Goal: Information Seeking & Learning: Learn about a topic

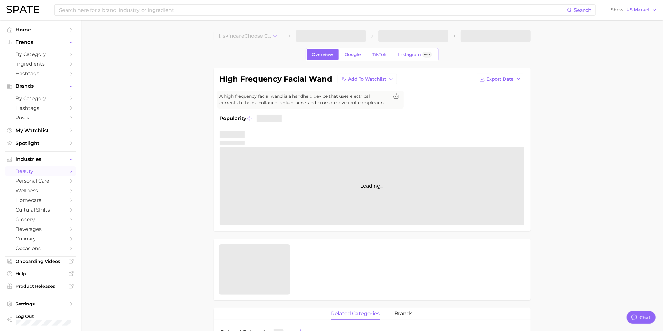
scroll to position [602, 0]
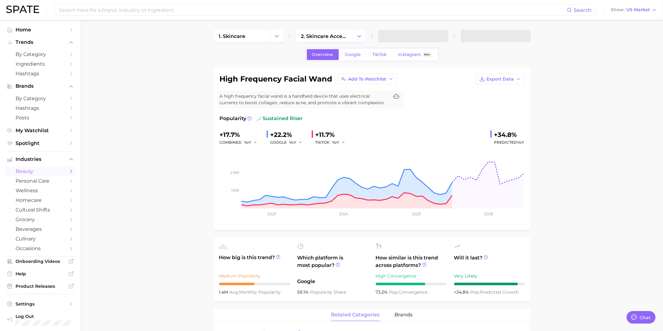
type textarea "x"
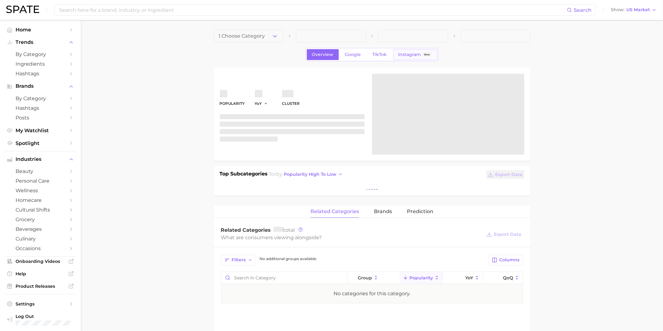
click at [404, 57] on link "Instagram Beta" at bounding box center [415, 54] width 44 height 11
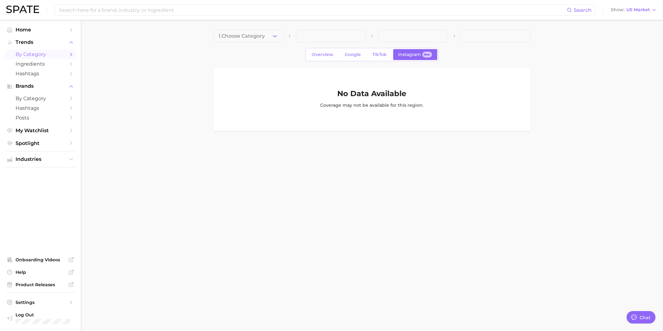
scroll to position [602, 0]
click at [43, 52] on span "by Category" at bounding box center [41, 54] width 50 height 6
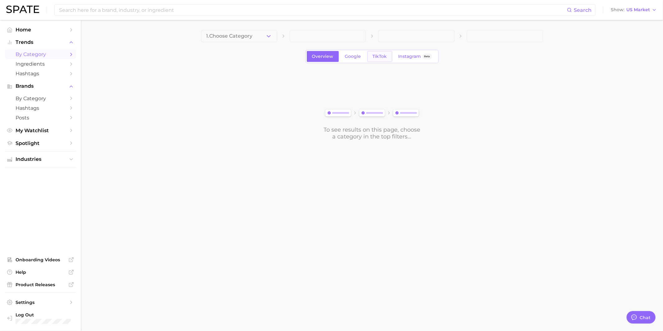
click at [373, 57] on span "TikTok" at bounding box center [380, 56] width 14 height 5
drag, startPoint x: 237, startPoint y: 33, endPoint x: 282, endPoint y: 43, distance: 46.0
click at [237, 33] on span at bounding box center [239, 36] width 76 height 12
click at [413, 62] on div "Overview Google TikTok Instagram Beta To see results on this page, choose a cat…" at bounding box center [372, 85] width 342 height 110
click at [413, 58] on span "Instagram" at bounding box center [409, 56] width 23 height 5
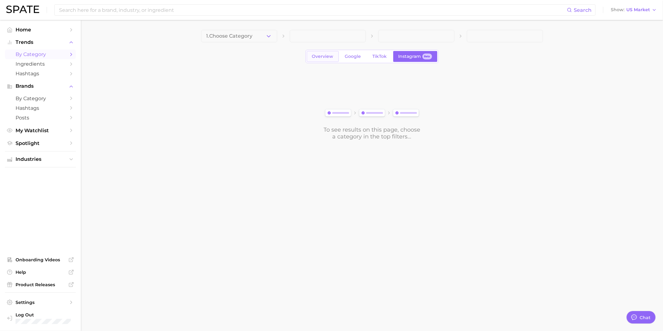
click at [324, 55] on span "Overview" at bounding box center [322, 56] width 21 height 5
click at [254, 39] on button "1. Choose Category" at bounding box center [239, 36] width 76 height 12
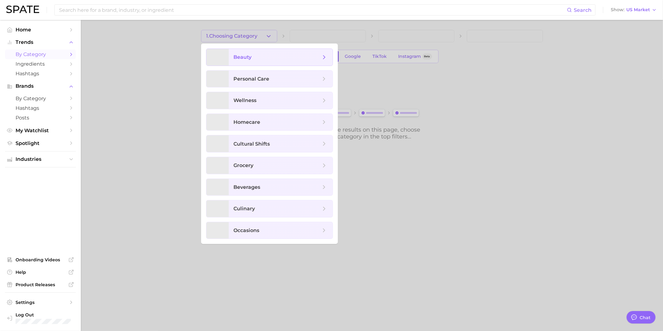
click at [255, 55] on span "beauty" at bounding box center [277, 57] width 87 height 7
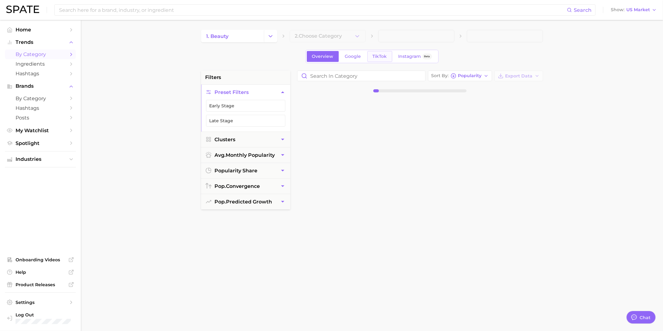
click at [386, 54] on span "TikTok" at bounding box center [380, 56] width 14 height 5
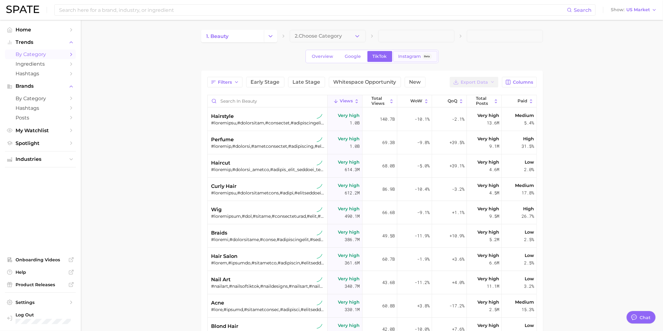
type textarea "x"
click at [413, 57] on span "Instagram" at bounding box center [409, 56] width 23 height 5
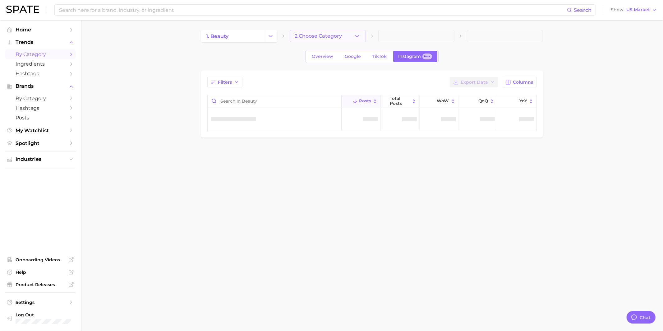
click at [331, 31] on button "2. Choose Category" at bounding box center [328, 36] width 76 height 12
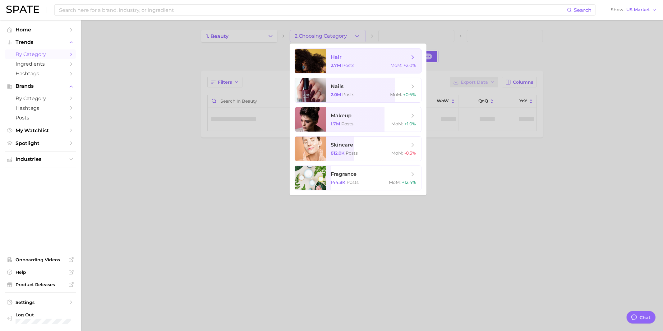
click at [330, 56] on span "hair 2.7m Posts MoM : +2.0%" at bounding box center [373, 61] width 95 height 24
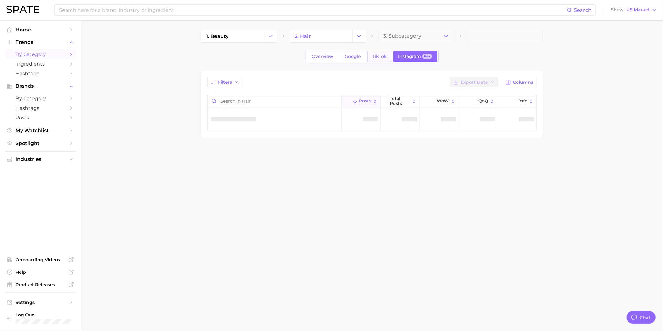
click at [381, 56] on span "TikTok" at bounding box center [380, 56] width 14 height 5
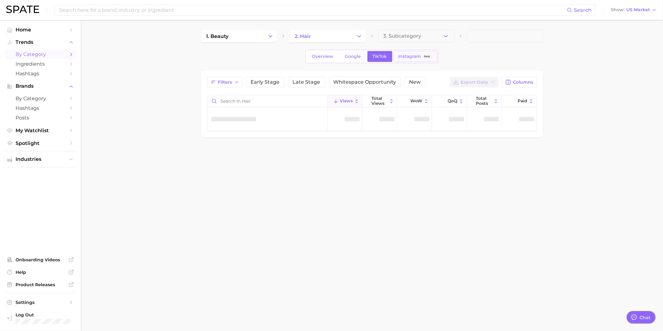
click at [409, 54] on span "Instagram" at bounding box center [409, 56] width 23 height 5
